Goal: Information Seeking & Learning: Learn about a topic

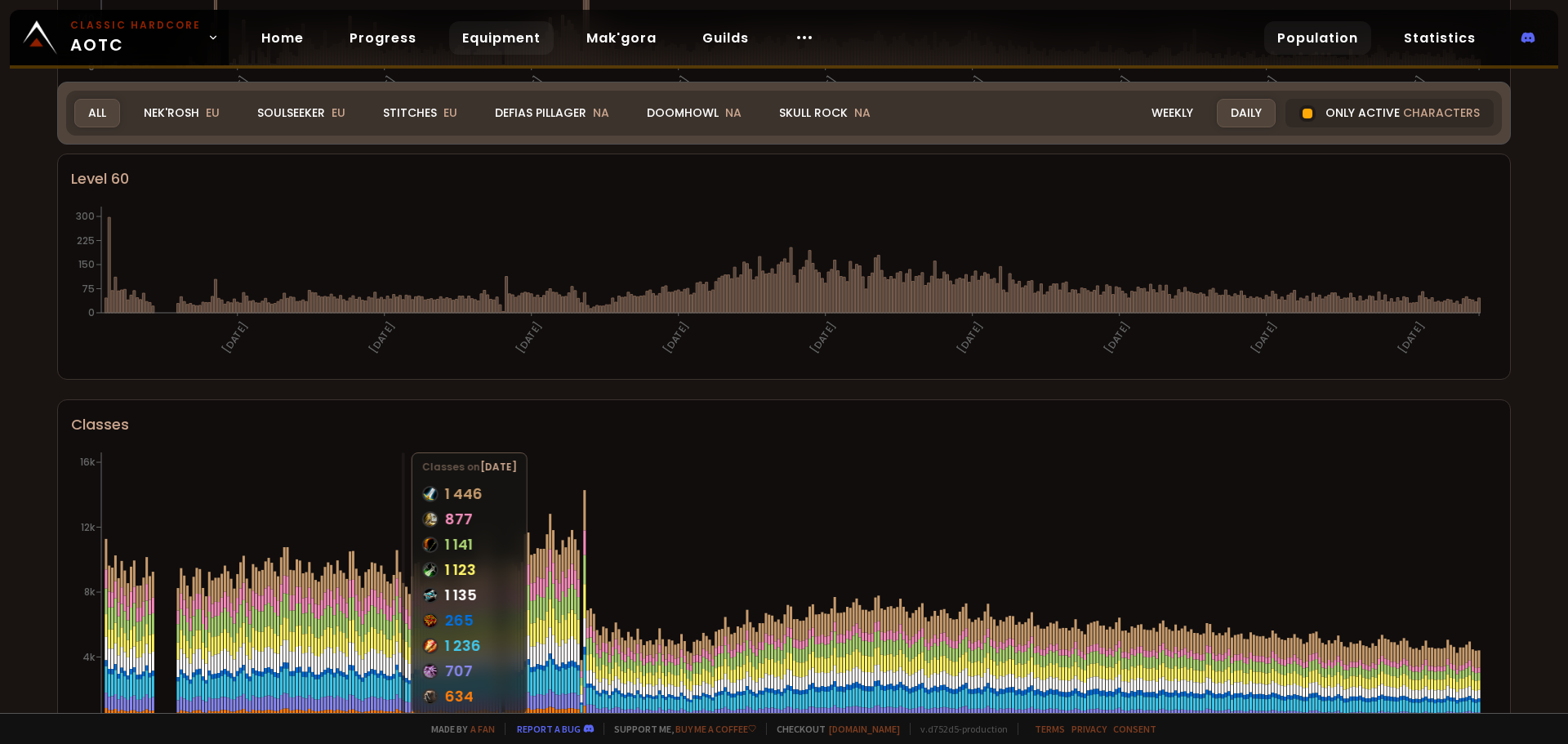
scroll to position [217, 0]
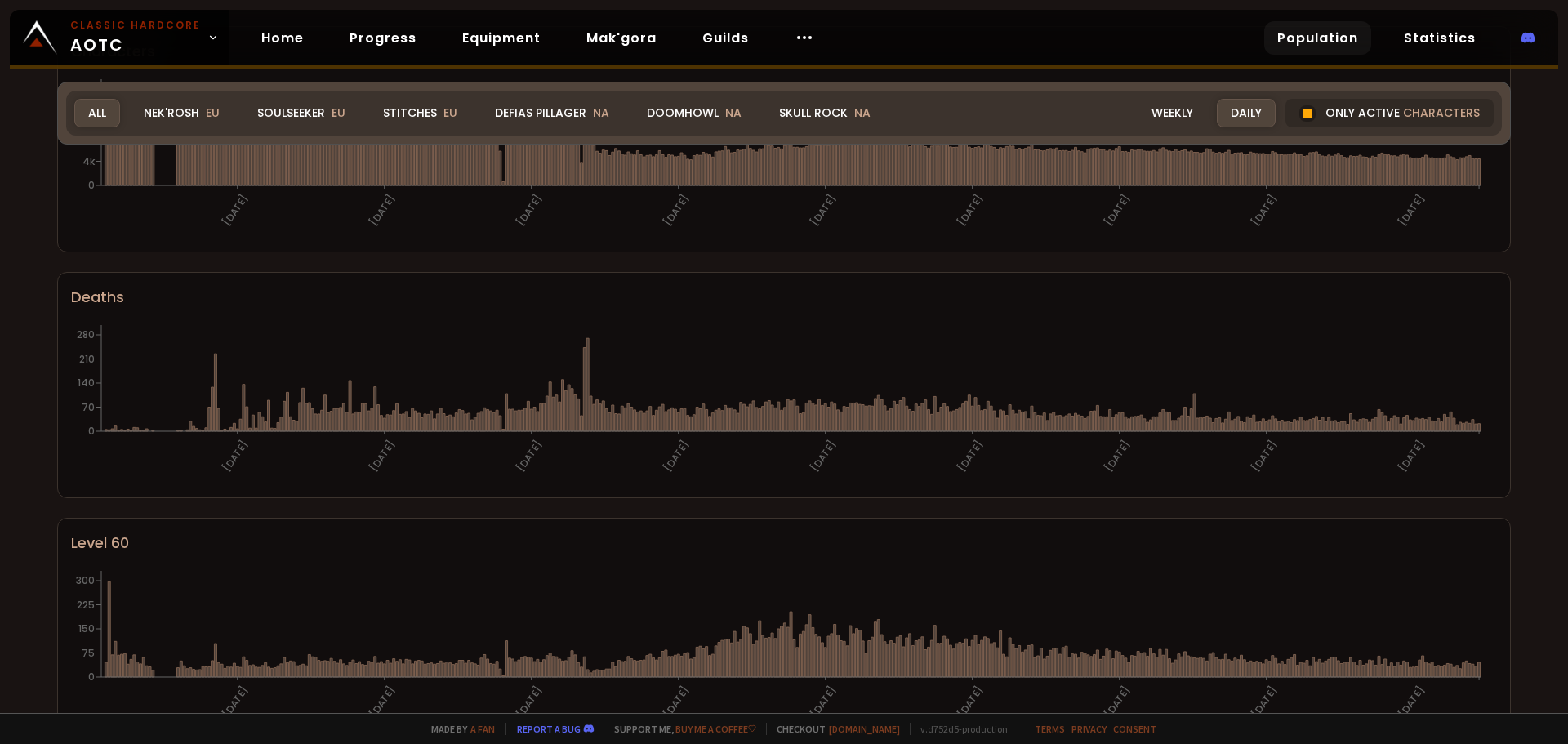
drag, startPoint x: 364, startPoint y: 237, endPoint x: 443, endPoint y: 96, distance: 161.6
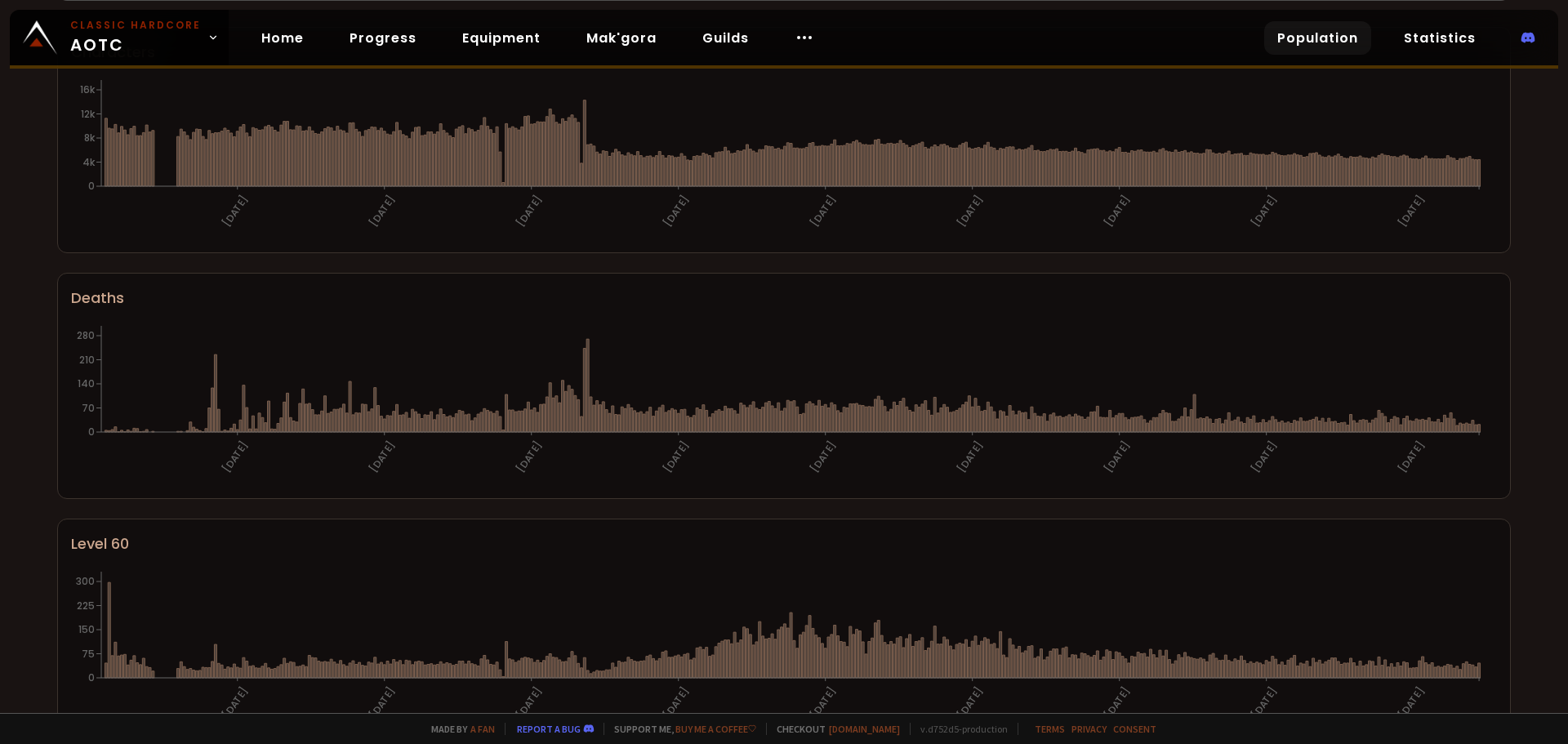
scroll to position [0, 0]
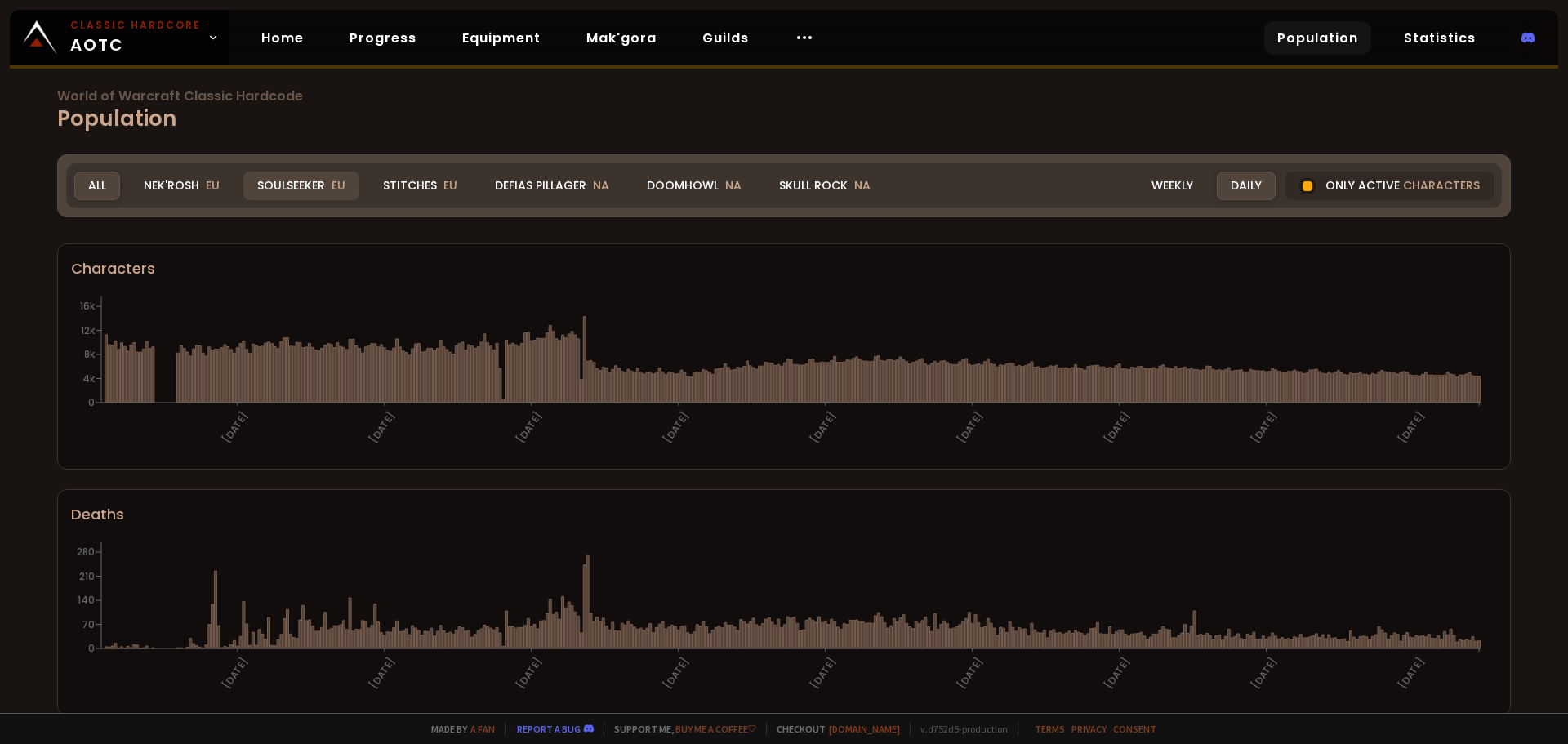
click at [324, 192] on div "Soulseeker EU" at bounding box center [302, 185] width 116 height 29
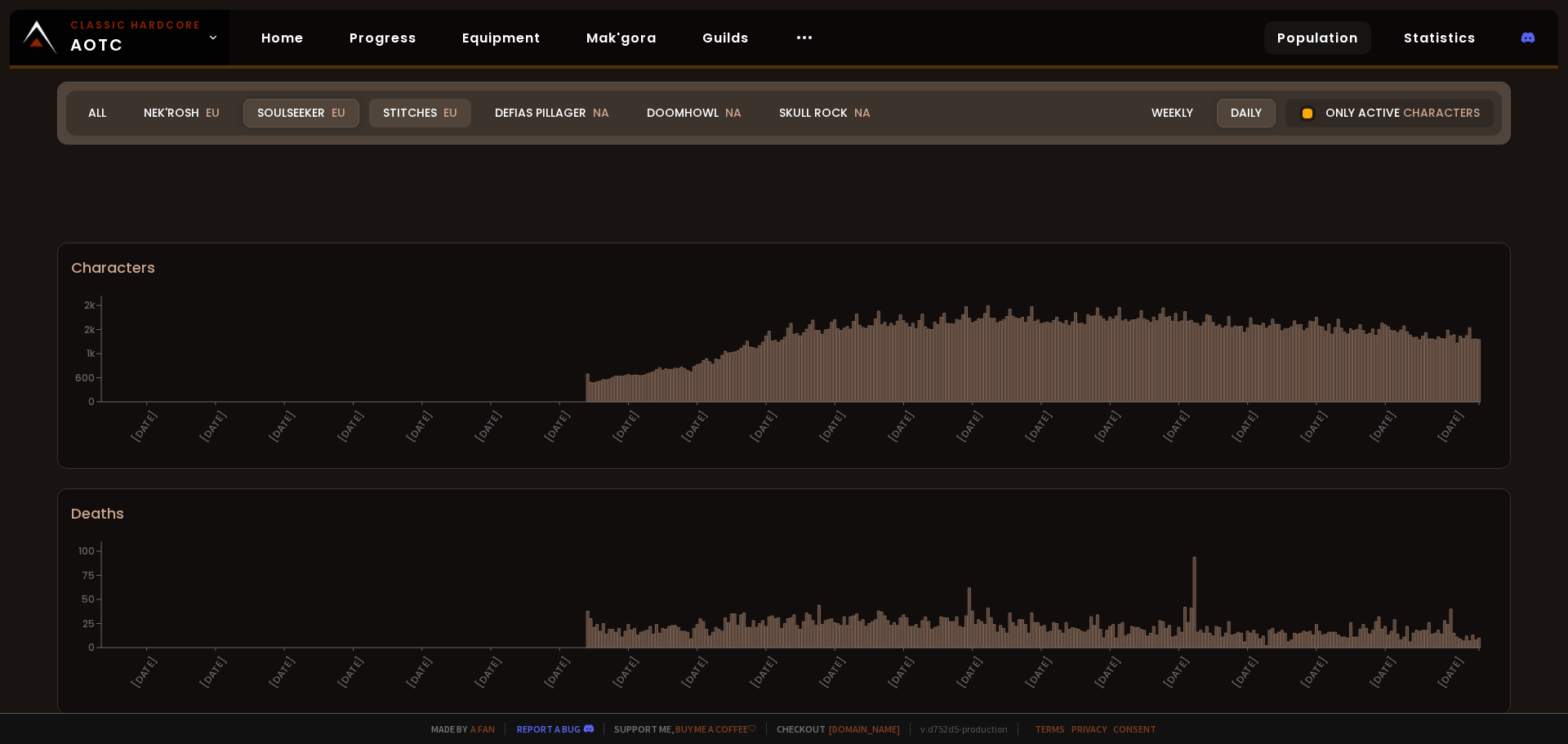
scroll to position [82, 0]
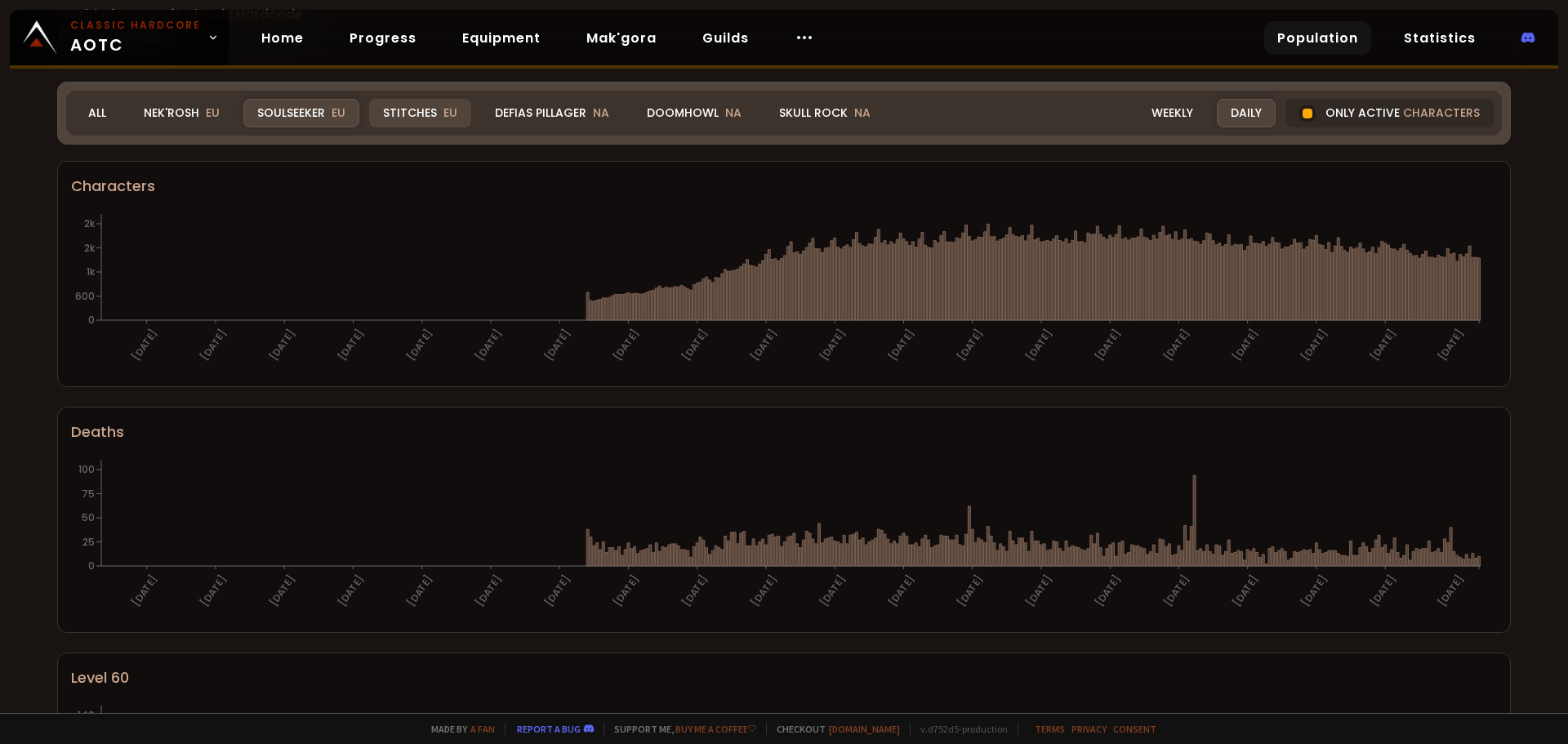
click at [424, 102] on div "Stitches EU" at bounding box center [421, 112] width 102 height 29
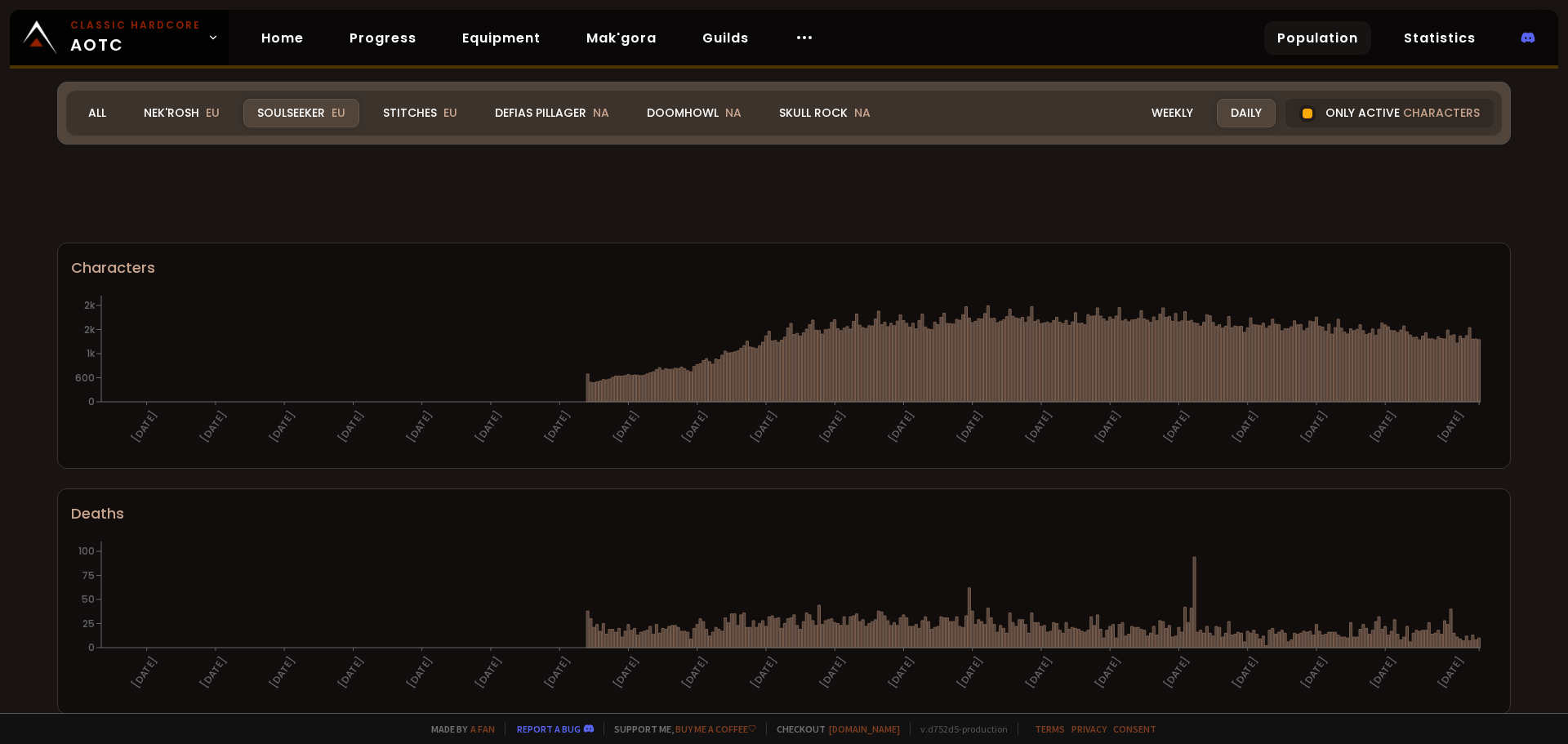
scroll to position [735, 0]
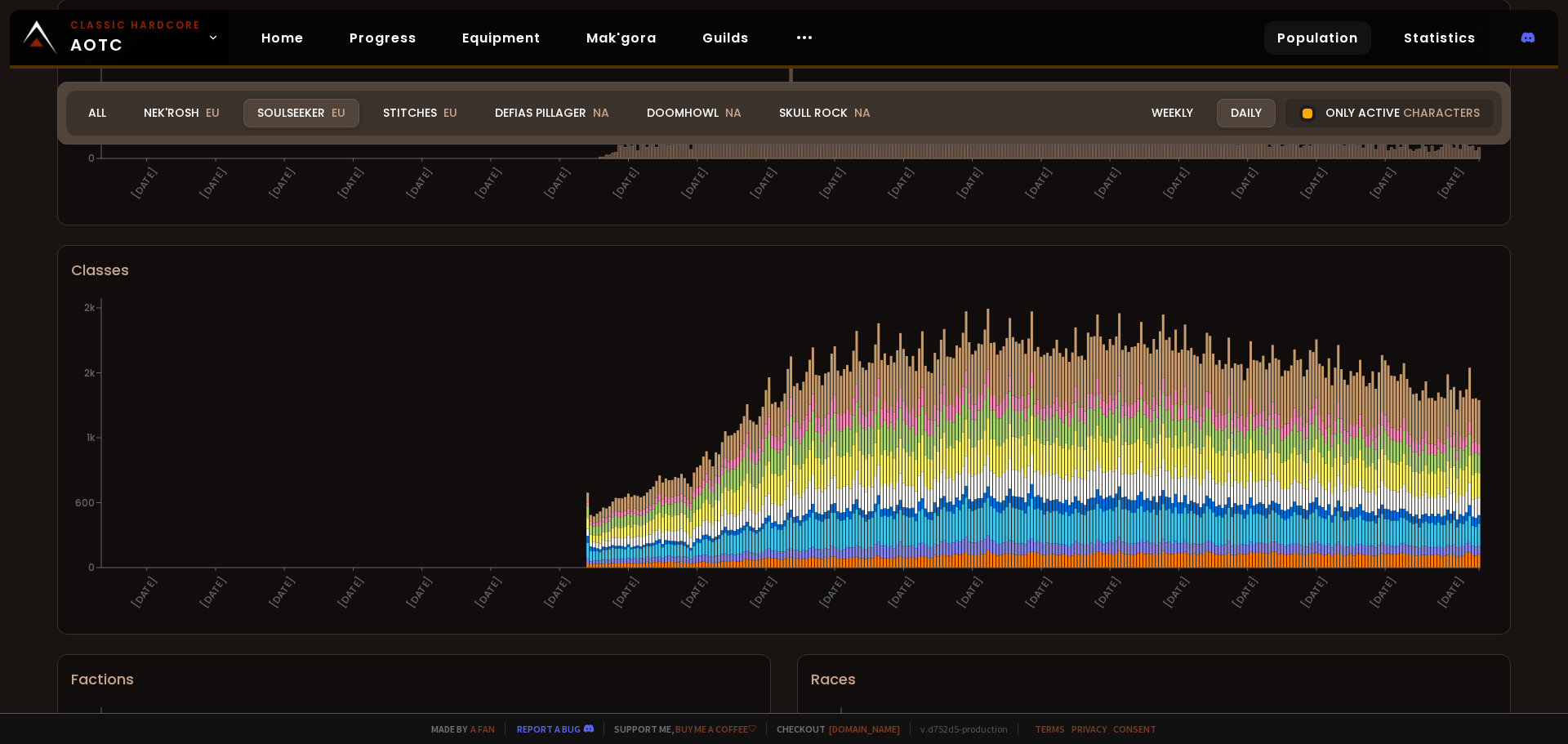
click at [0, 386] on div "World of Warcraft Classic Hardcode Population Realm Soulseeker All Nek'Rosh EU …" at bounding box center [784, 356] width 1568 height 712
drag, startPoint x: 0, startPoint y: 386, endPoint x: 93, endPoint y: 684, distance: 312.2
click at [50, 534] on div "World of Warcraft Classic Hardcode Population Realm Soulseeker All Nek'Rosh EU …" at bounding box center [784, 356] width 1568 height 712
click at [93, 684] on div "Factions" at bounding box center [414, 679] width 686 height 22
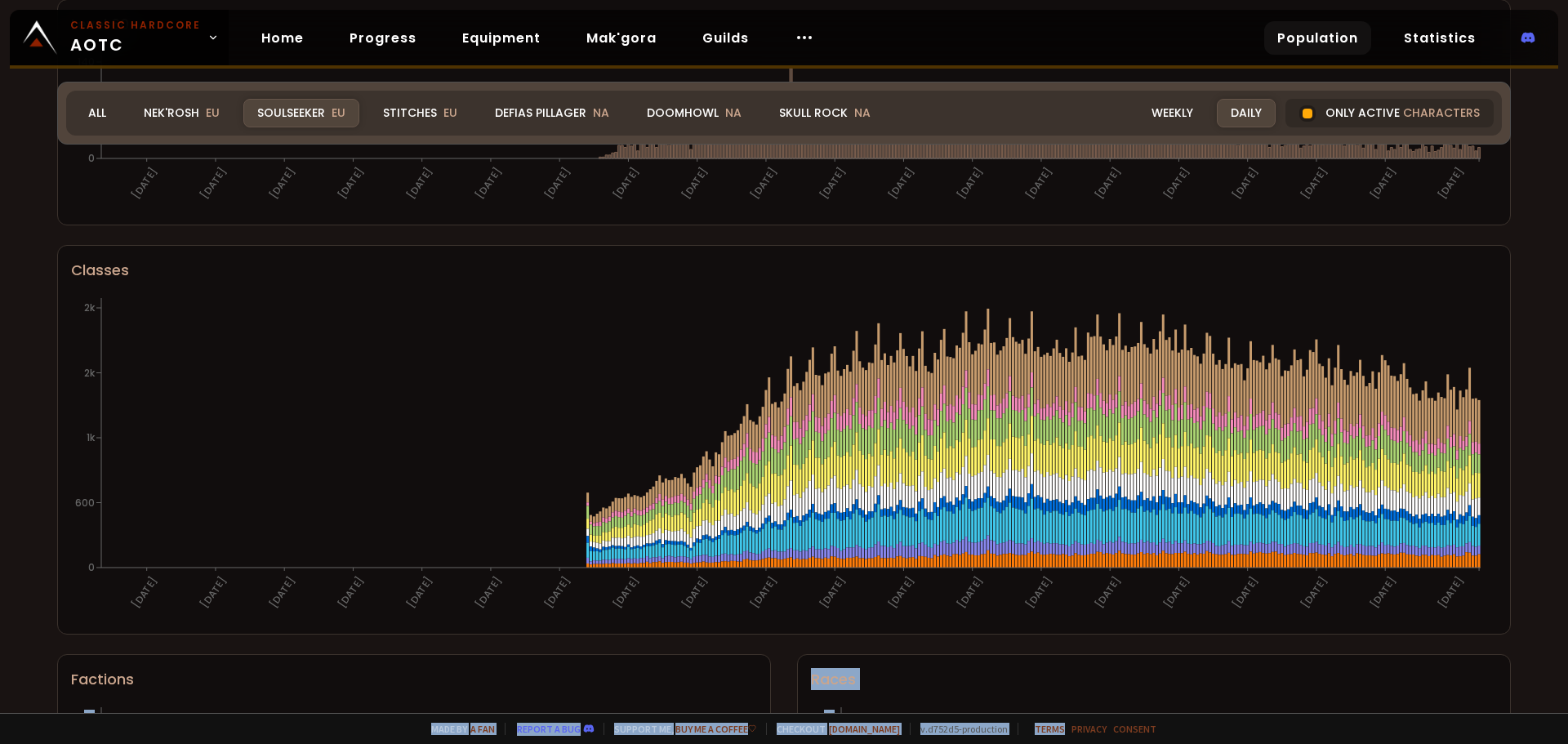
scroll to position [922, 0]
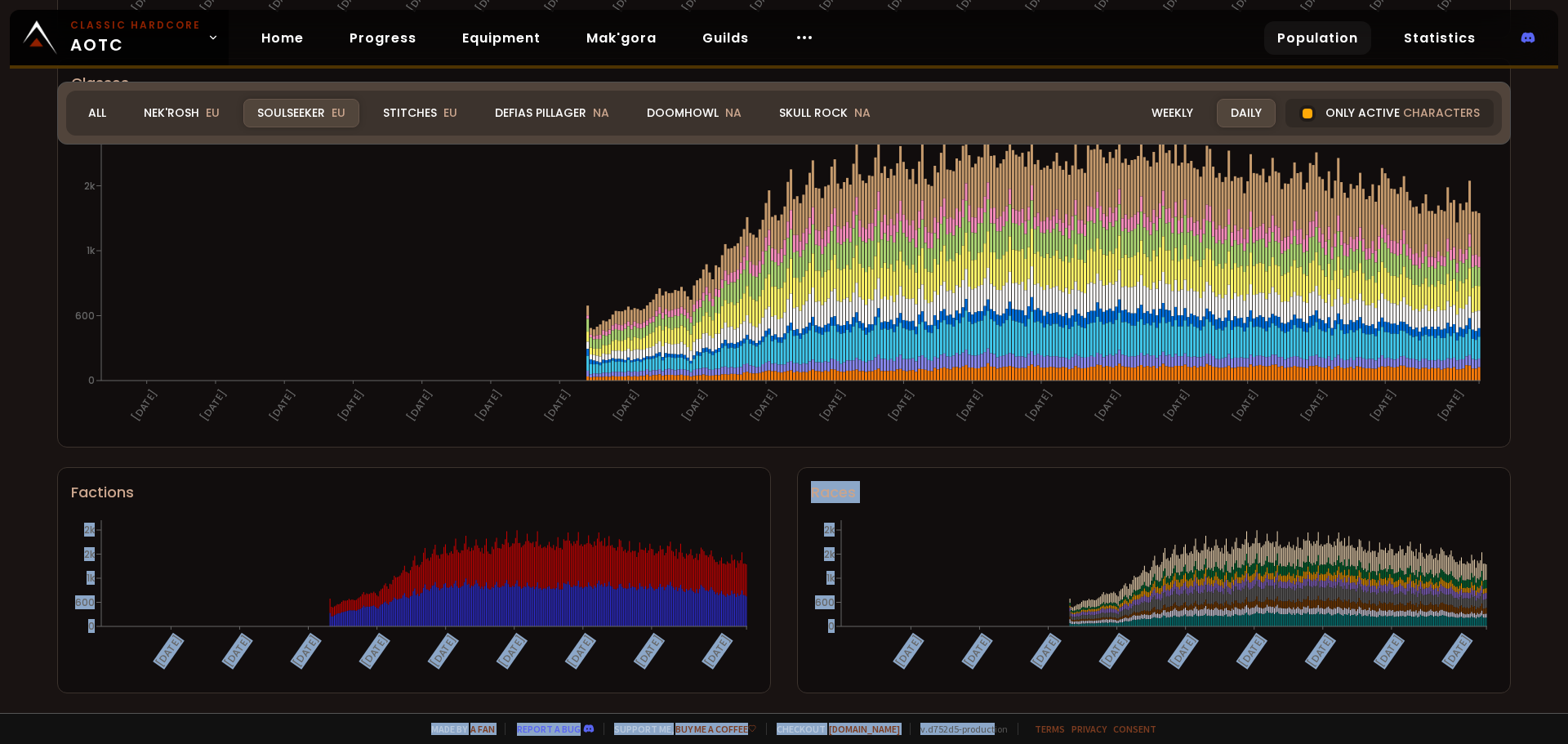
drag, startPoint x: 555, startPoint y: 579, endPoint x: 992, endPoint y: 1066, distance: 654.3
click at [992, 743] on html "Classic Hardcore AOTC Home Progress Equipment Mak'gora Guilds Population Statis…" at bounding box center [784, 372] width 1568 height 744
